Goal: Find specific page/section: Find specific page/section

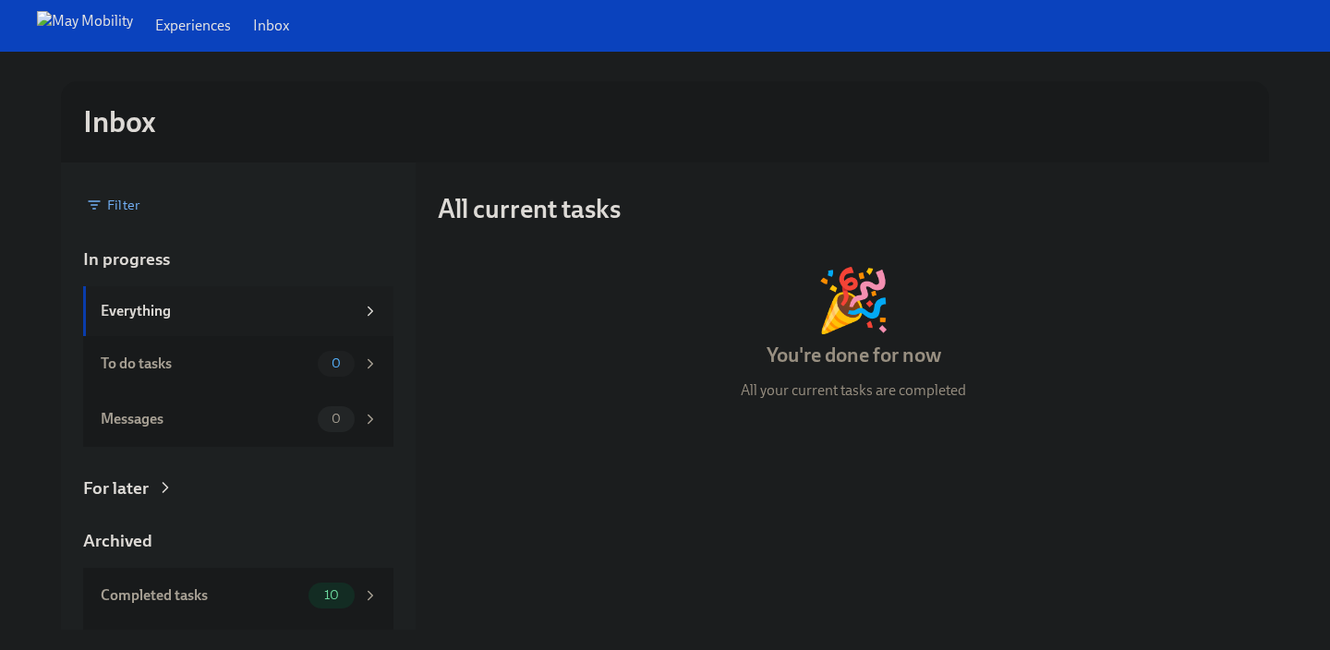
scroll to position [49, 0]
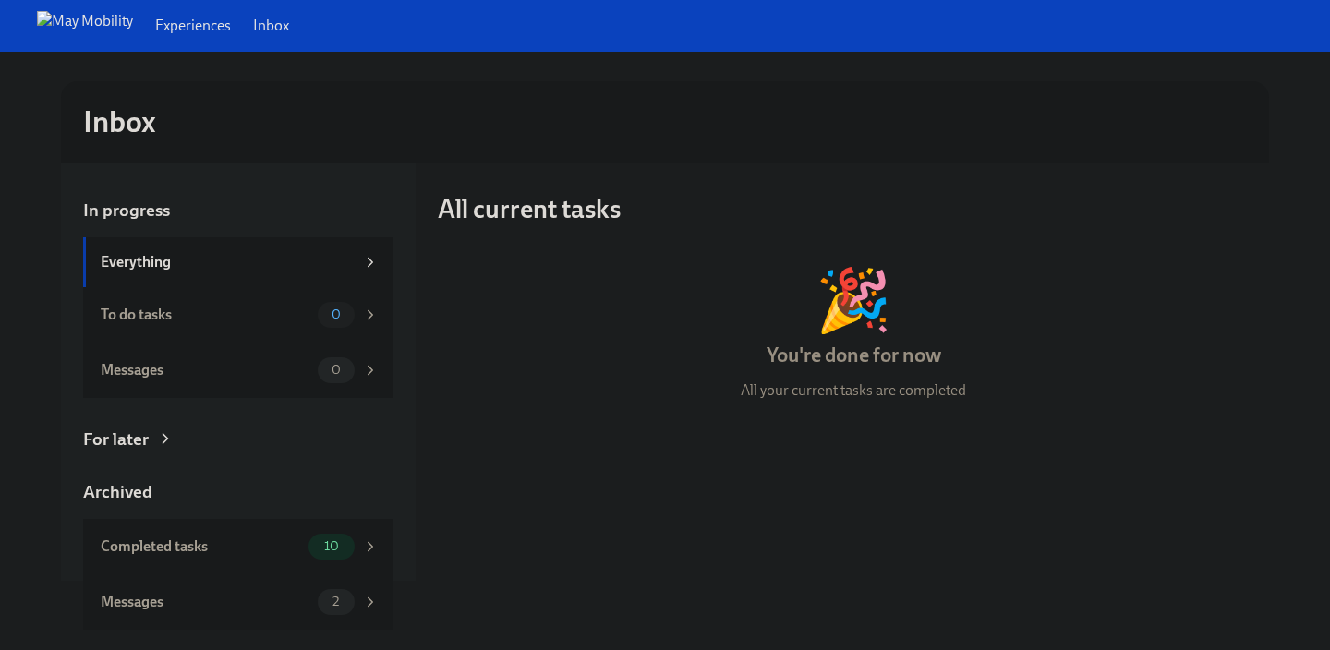
click at [183, 30] on link "Experiences" at bounding box center [193, 26] width 76 height 20
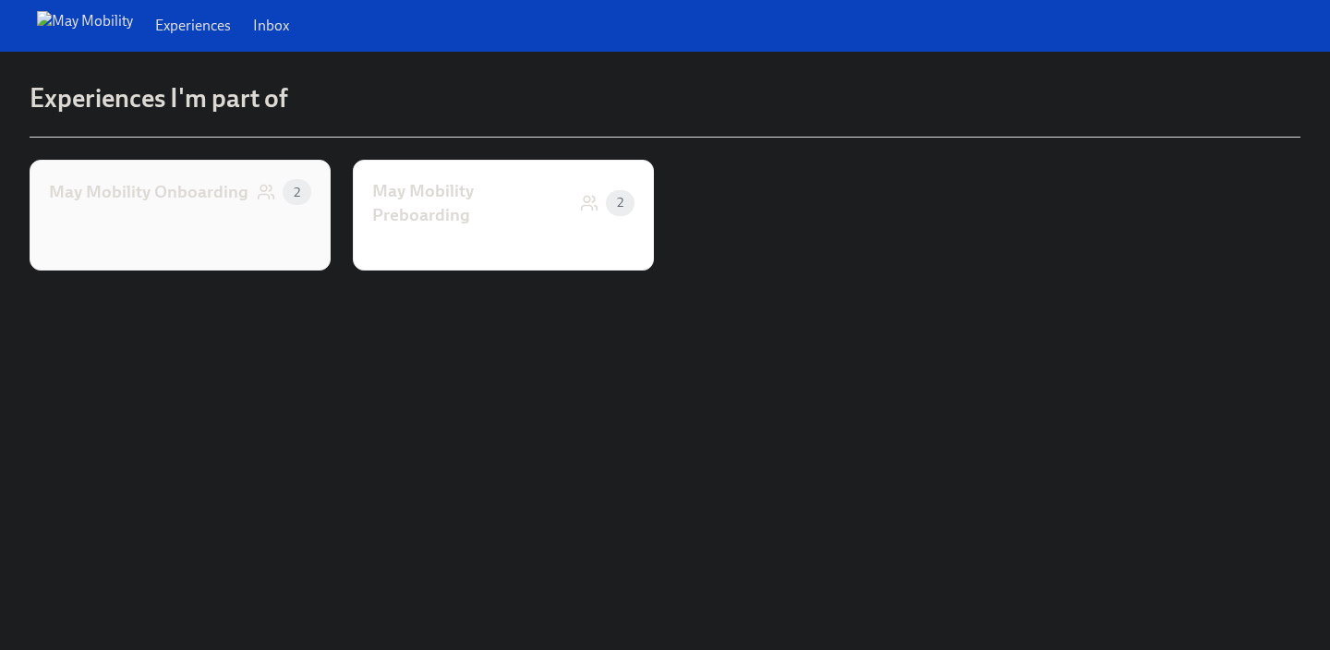
click at [200, 208] on div "May Mobility Onboarding 2" at bounding box center [180, 215] width 301 height 111
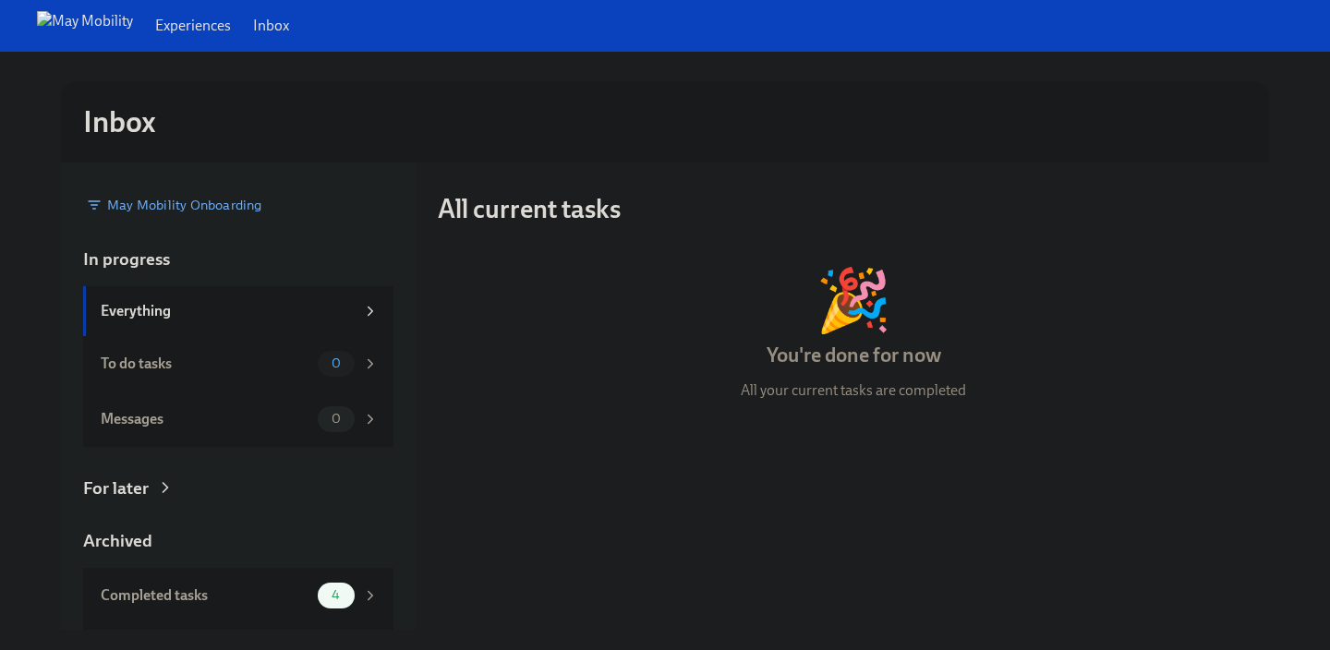
click at [155, 18] on link "Experiences" at bounding box center [193, 26] width 76 height 20
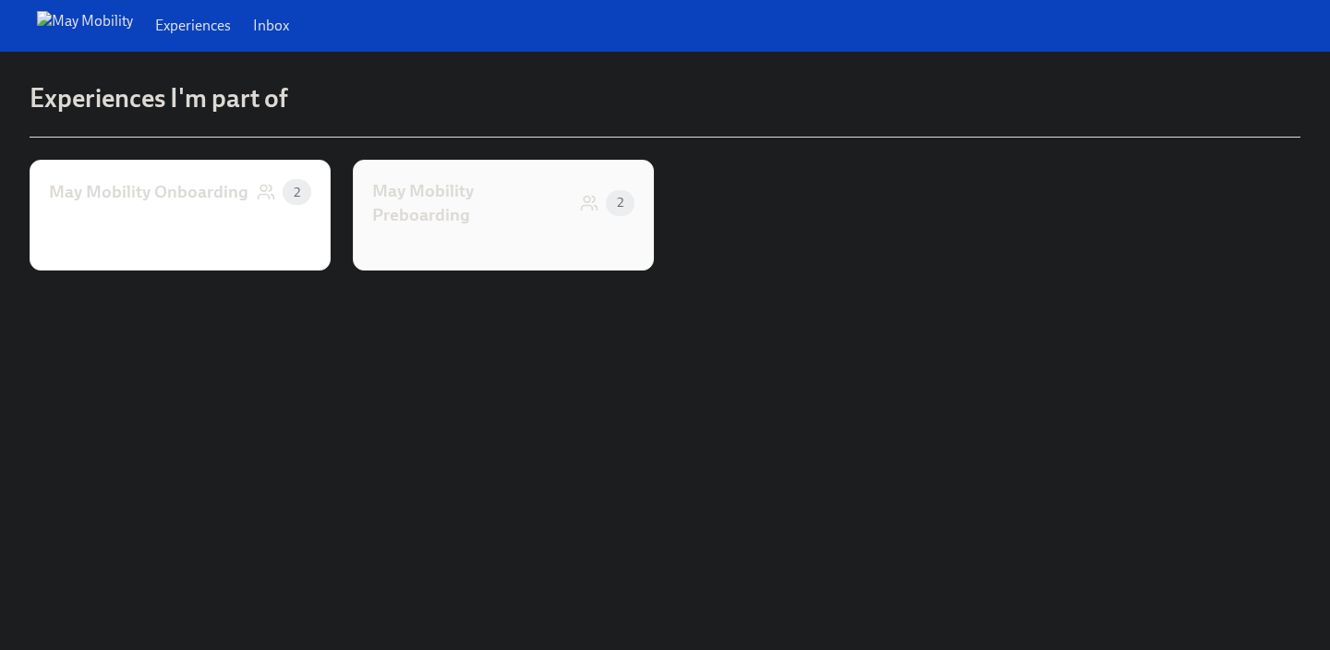
click at [478, 187] on div "May Mobility Preboarding" at bounding box center [472, 202] width 200 height 47
click at [272, 223] on div "May Mobility Onboarding 2" at bounding box center [180, 215] width 301 height 111
